Goal: Task Accomplishment & Management: Manage account settings

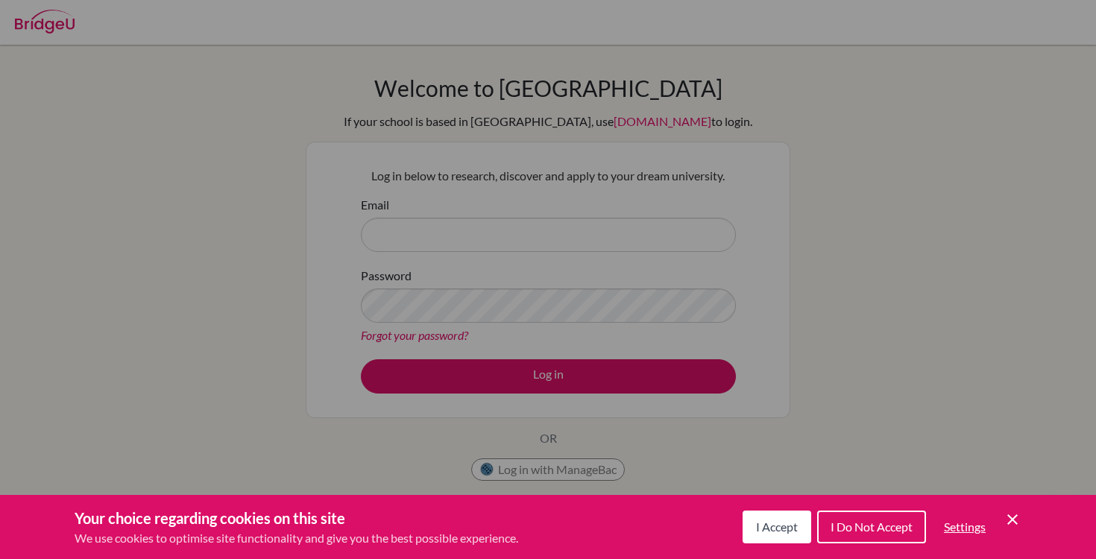
click at [758, 537] on button "I Accept" at bounding box center [777, 527] width 69 height 33
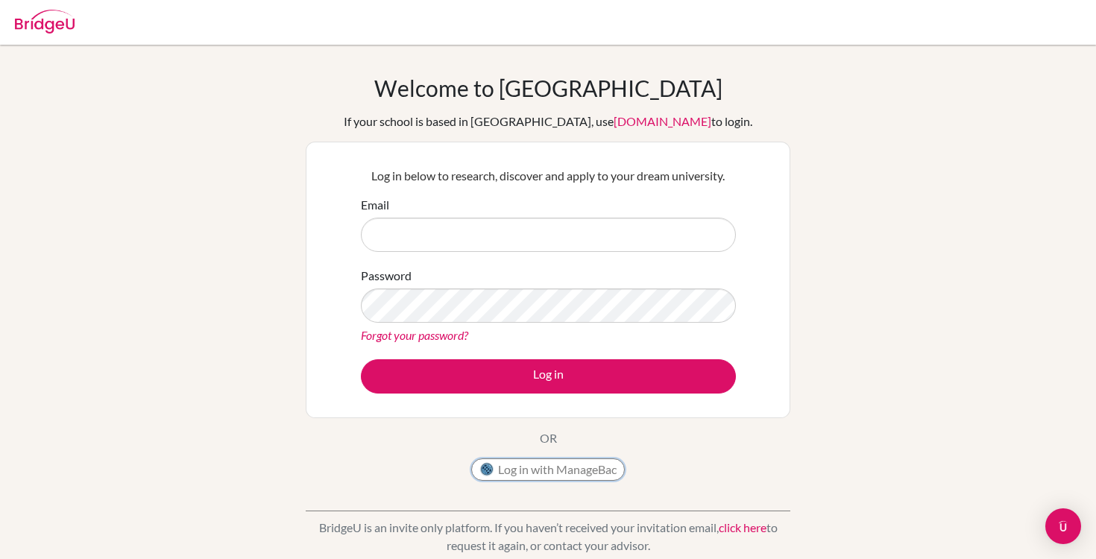
click at [559, 475] on button "Log in with ManageBac" at bounding box center [548, 470] width 154 height 22
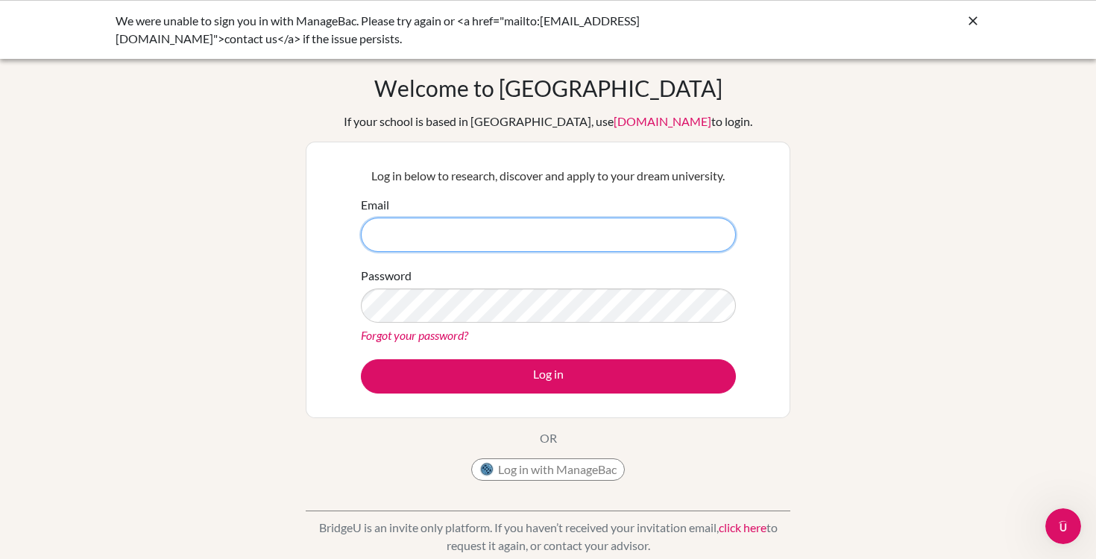
click at [532, 239] on input "Email" at bounding box center [548, 235] width 375 height 34
type input "francisco.mendez@lcis.bs"
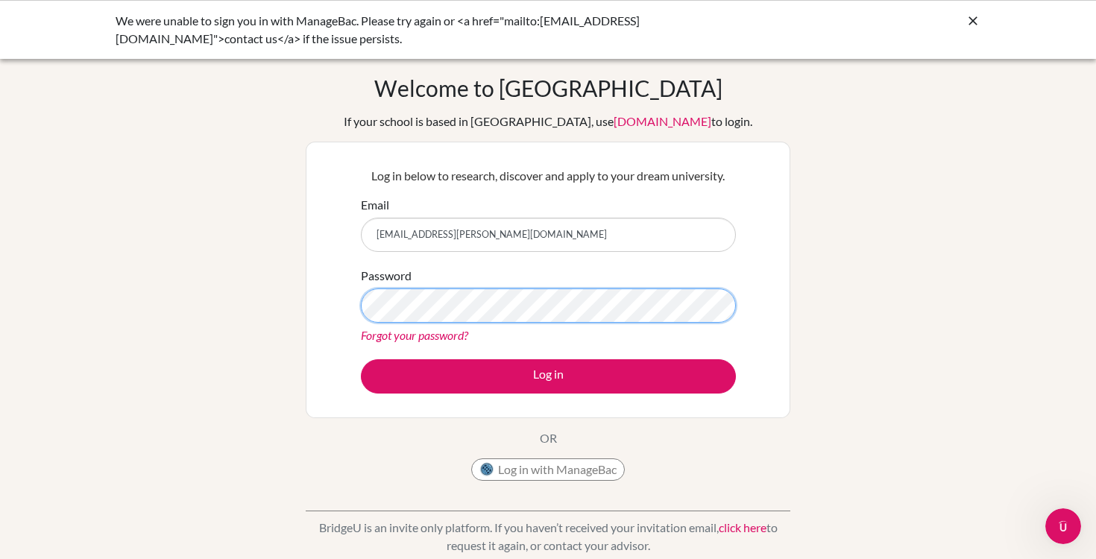
click at [361, 359] on button "Log in" at bounding box center [548, 376] width 375 height 34
